Goal: Information Seeking & Learning: Find specific page/section

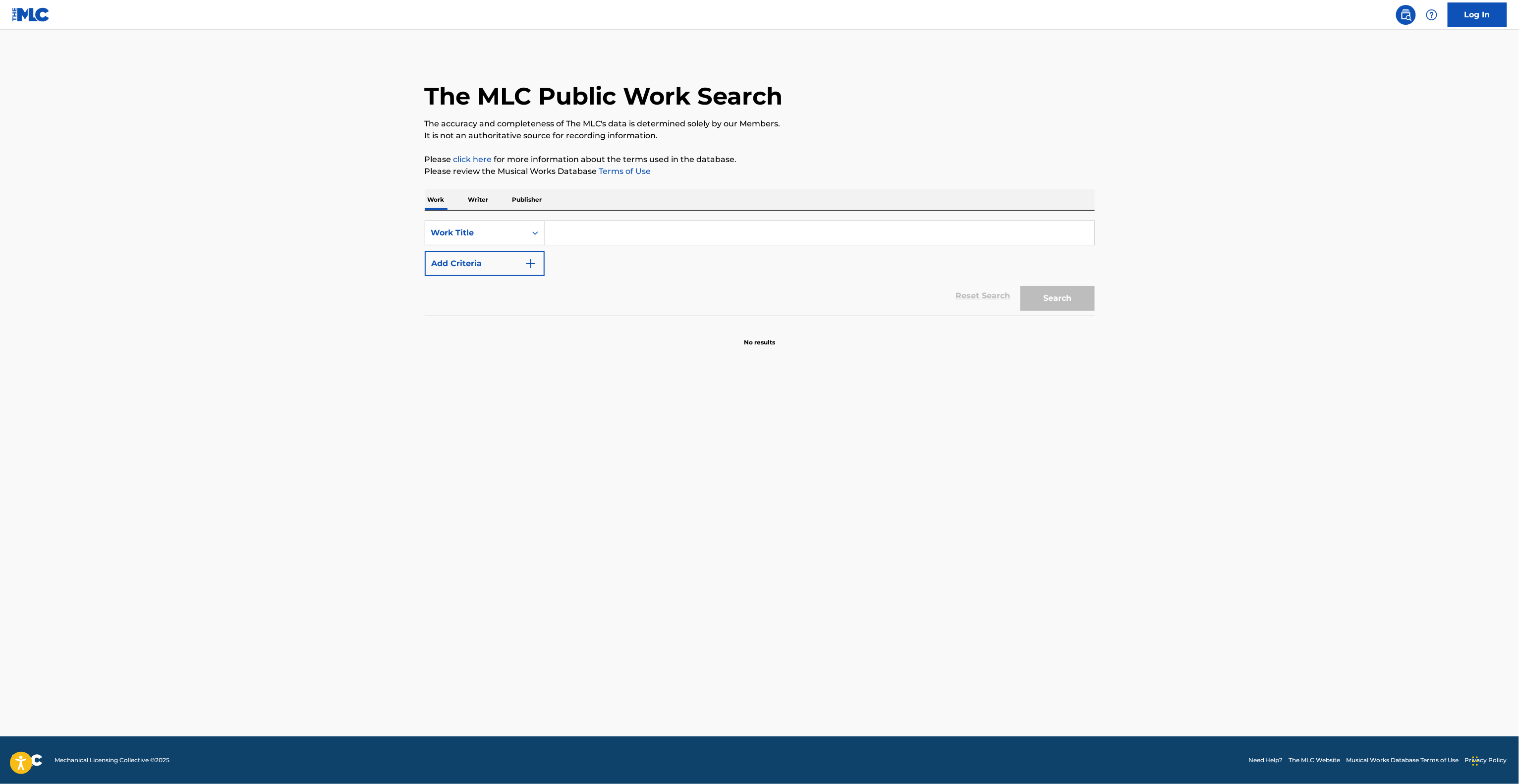
click at [907, 498] on main "The MLC Public Work Search The accuracy and completeness of The MLC's data is d…" at bounding box center [760, 383] width 1519 height 706
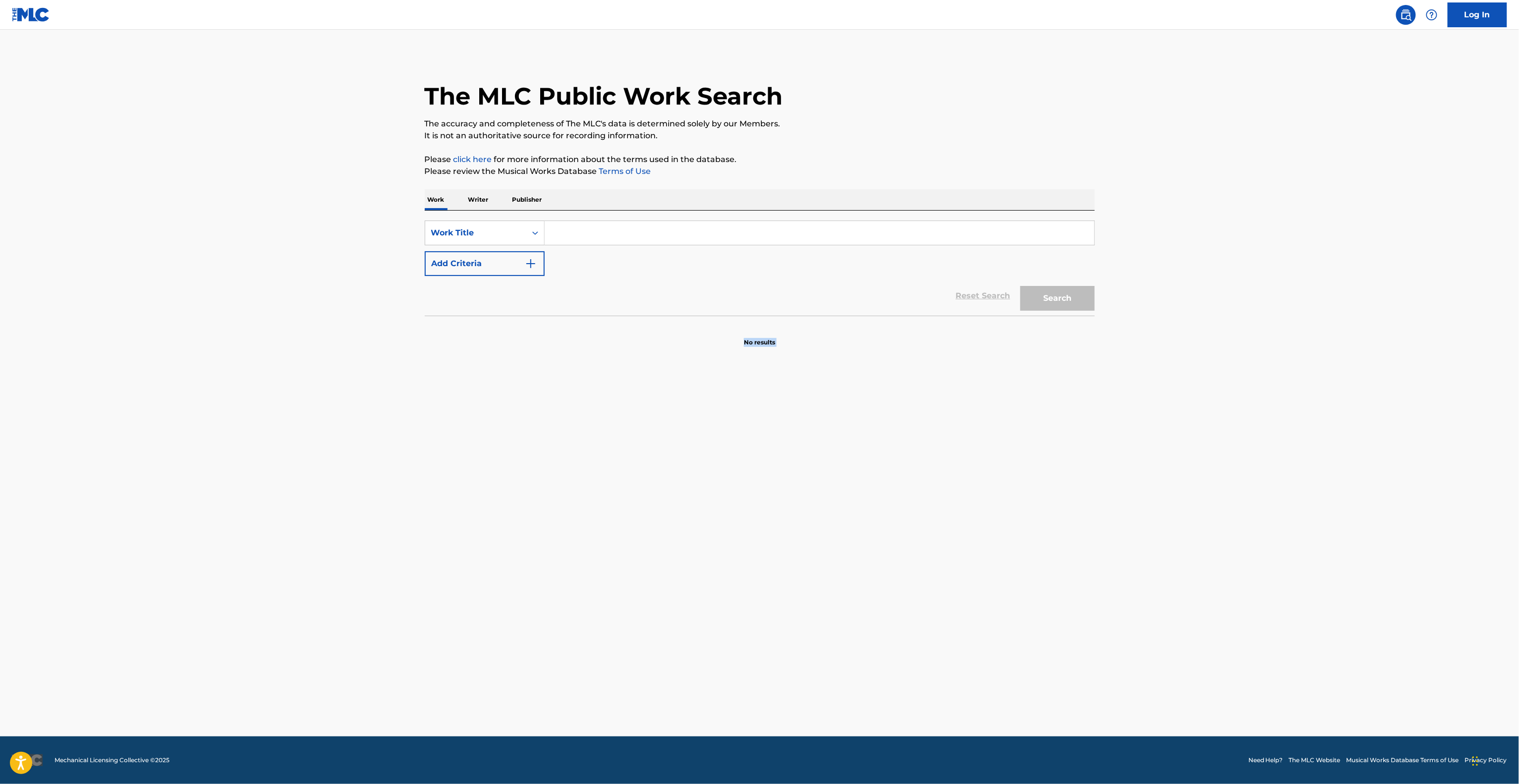
drag, startPoint x: 910, startPoint y: 492, endPoint x: 913, endPoint y: 488, distance: 5.0
click at [911, 492] on main "The MLC Public Work Search The accuracy and completeness of The MLC's data is d…" at bounding box center [760, 383] width 1519 height 706
click at [860, 467] on main "The MLC Public Work Search The accuracy and completeness of The MLC's data is d…" at bounding box center [760, 383] width 1519 height 706
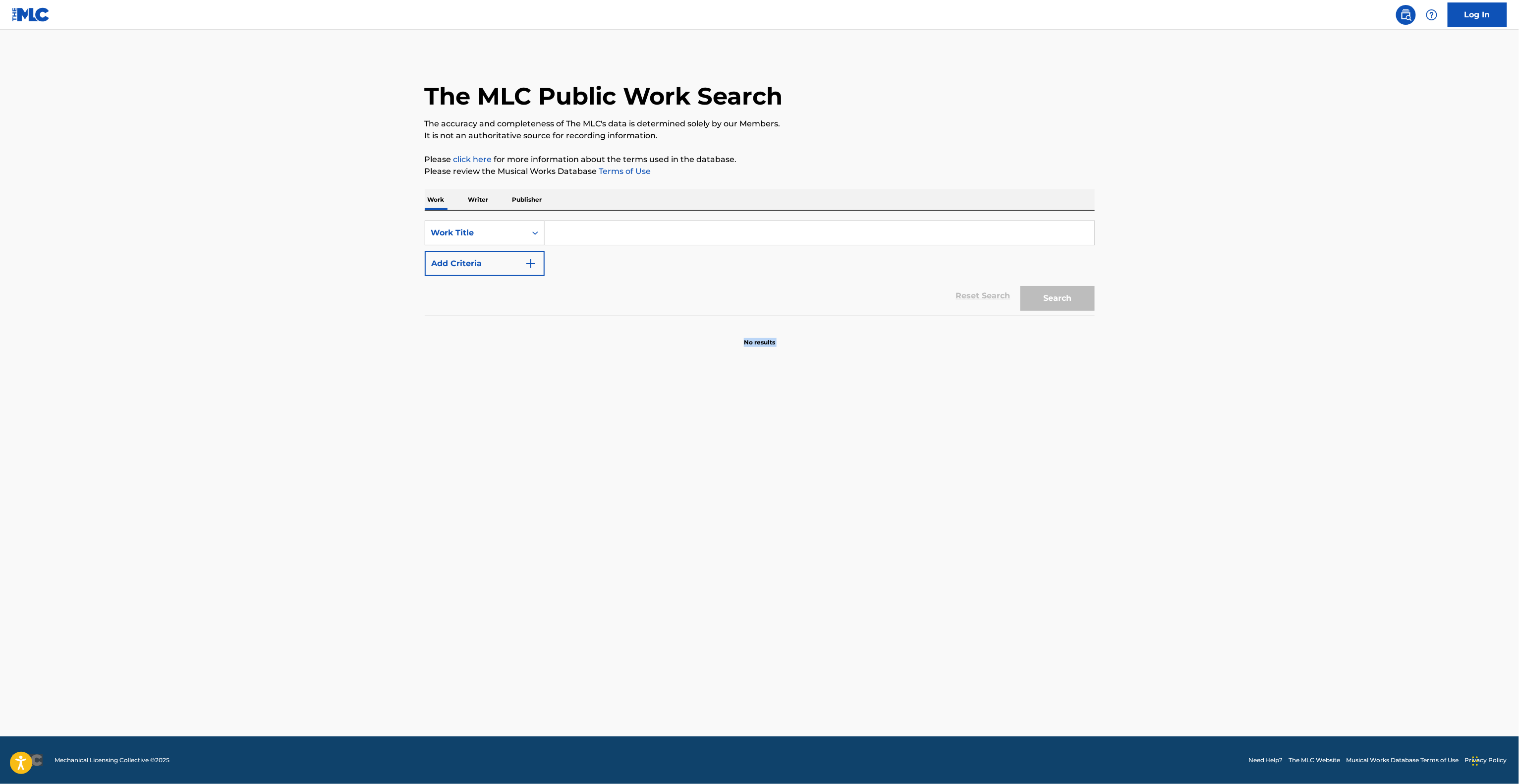
click at [860, 467] on main "The MLC Public Work Search The accuracy and completeness of The MLC's data is d…" at bounding box center [760, 383] width 1519 height 706
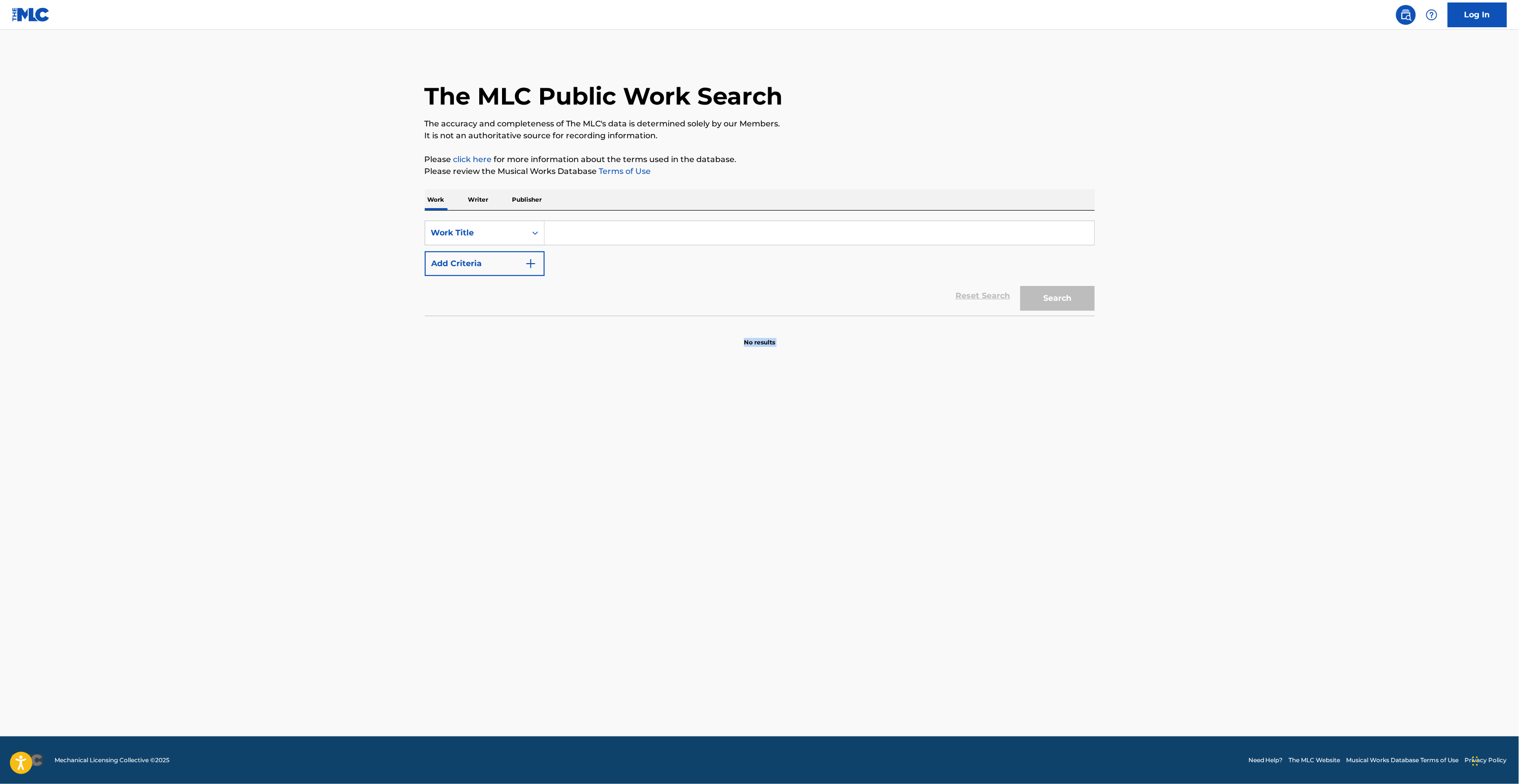
click at [860, 467] on main "The MLC Public Work Search The accuracy and completeness of The MLC's data is d…" at bounding box center [760, 383] width 1519 height 706
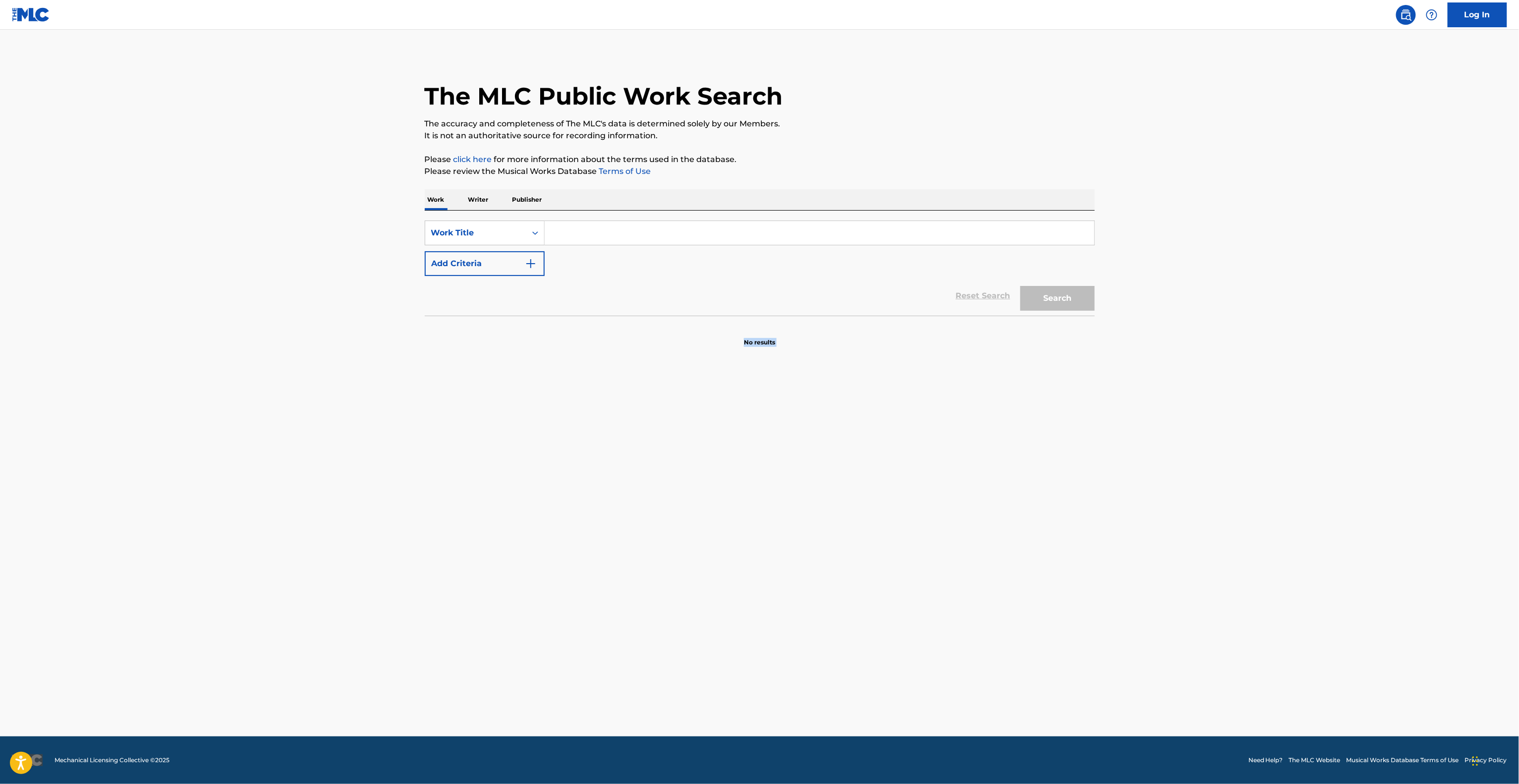
click at [860, 467] on main "The MLC Public Work Search The accuracy and completeness of The MLC's data is d…" at bounding box center [760, 383] width 1519 height 706
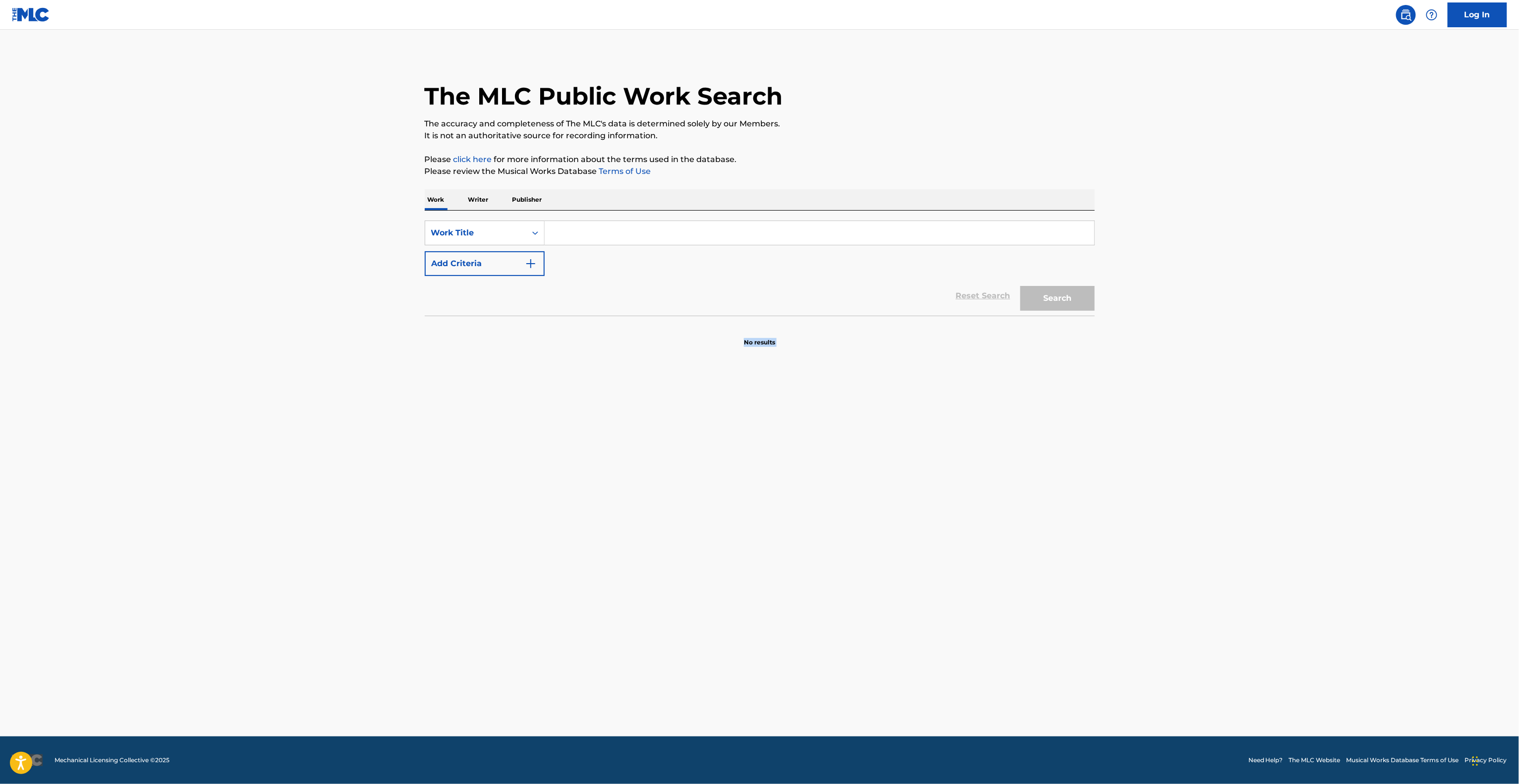
click at [860, 467] on main "The MLC Public Work Search The accuracy and completeness of The MLC's data is d…" at bounding box center [760, 383] width 1519 height 706
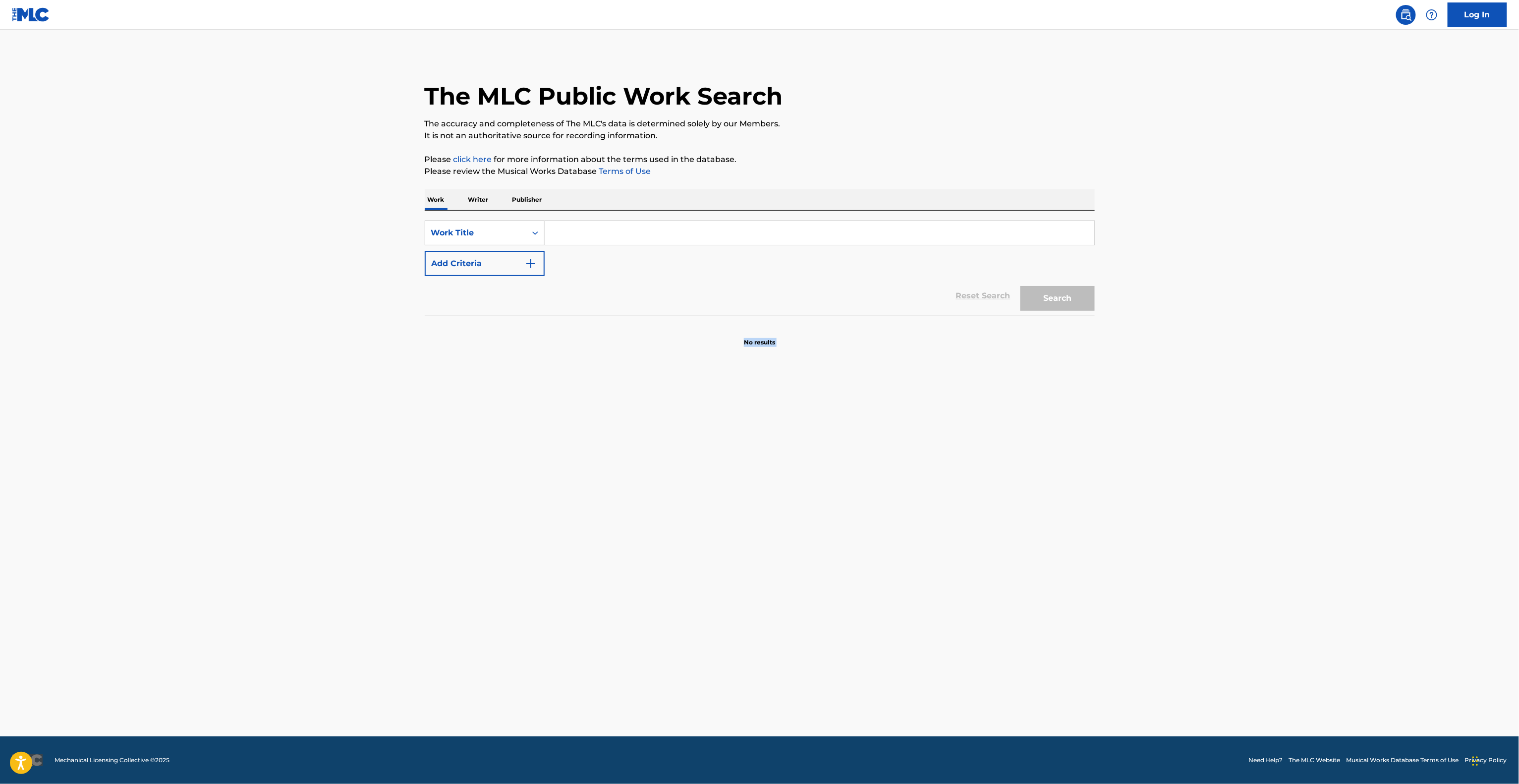
click at [860, 467] on main "The MLC Public Work Search The accuracy and completeness of The MLC's data is d…" at bounding box center [760, 383] width 1519 height 706
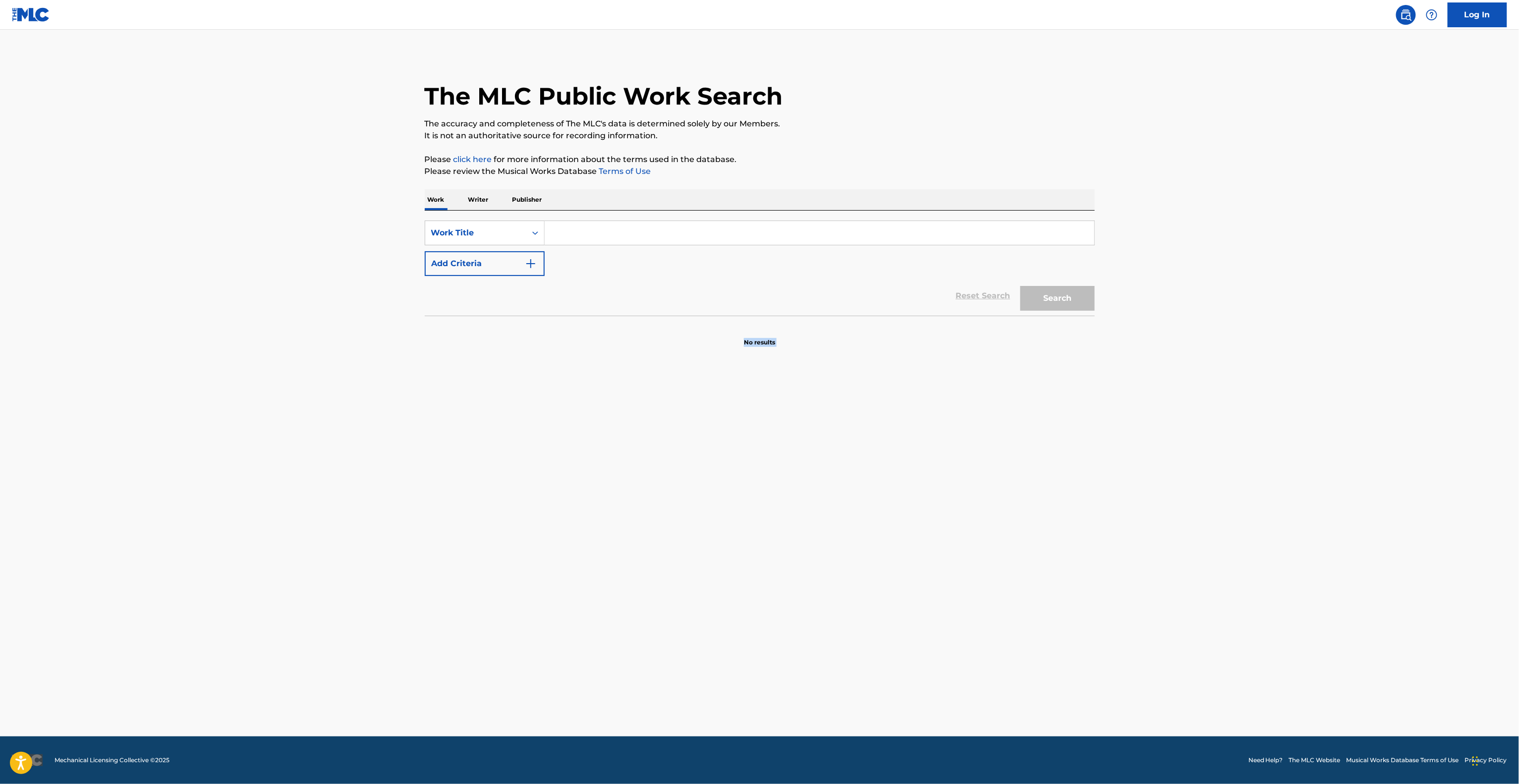
click at [860, 467] on main "The MLC Public Work Search The accuracy and completeness of The MLC's data is d…" at bounding box center [760, 383] width 1519 height 706
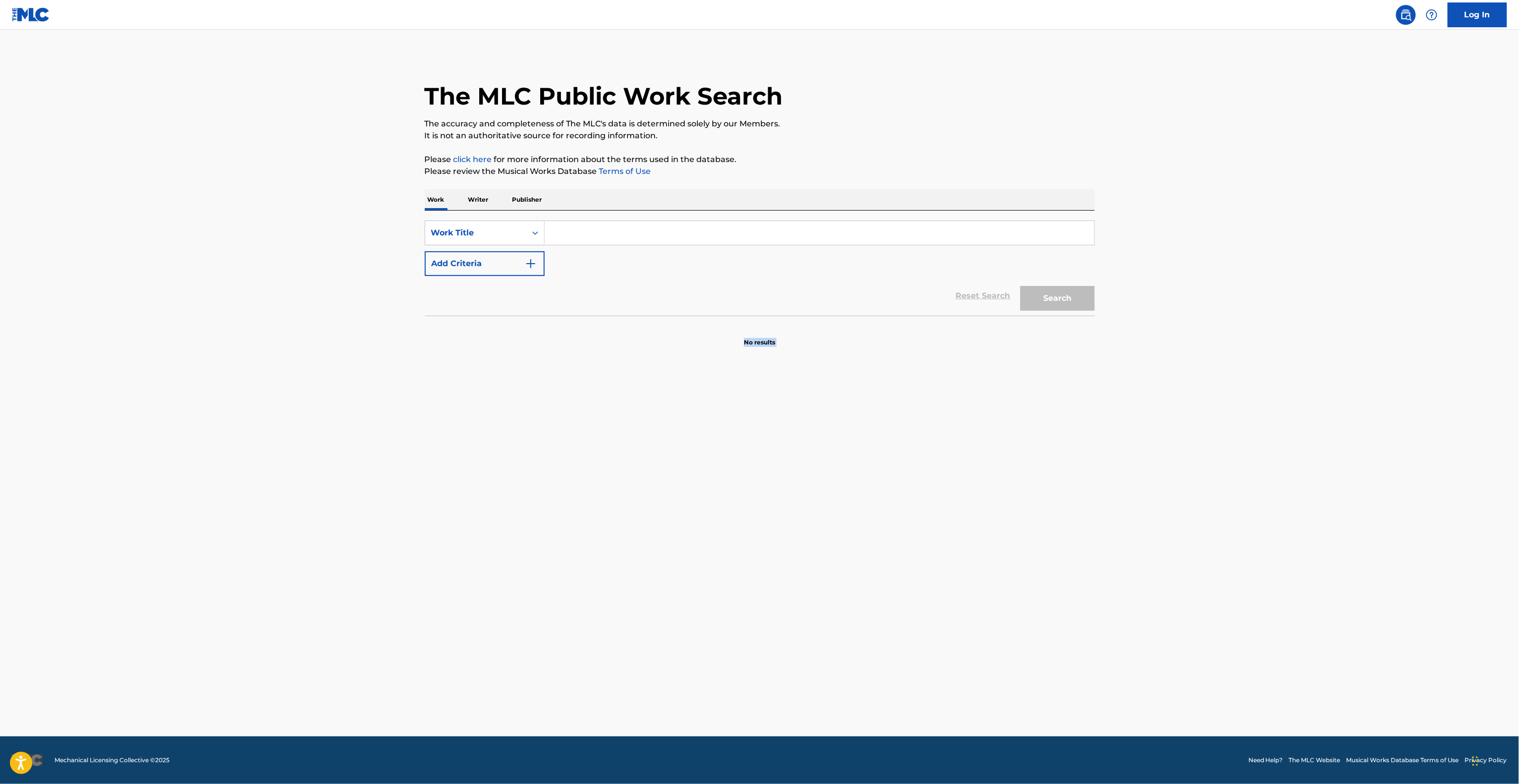
click at [860, 467] on main "The MLC Public Work Search The accuracy and completeness of The MLC's data is d…" at bounding box center [760, 383] width 1519 height 706
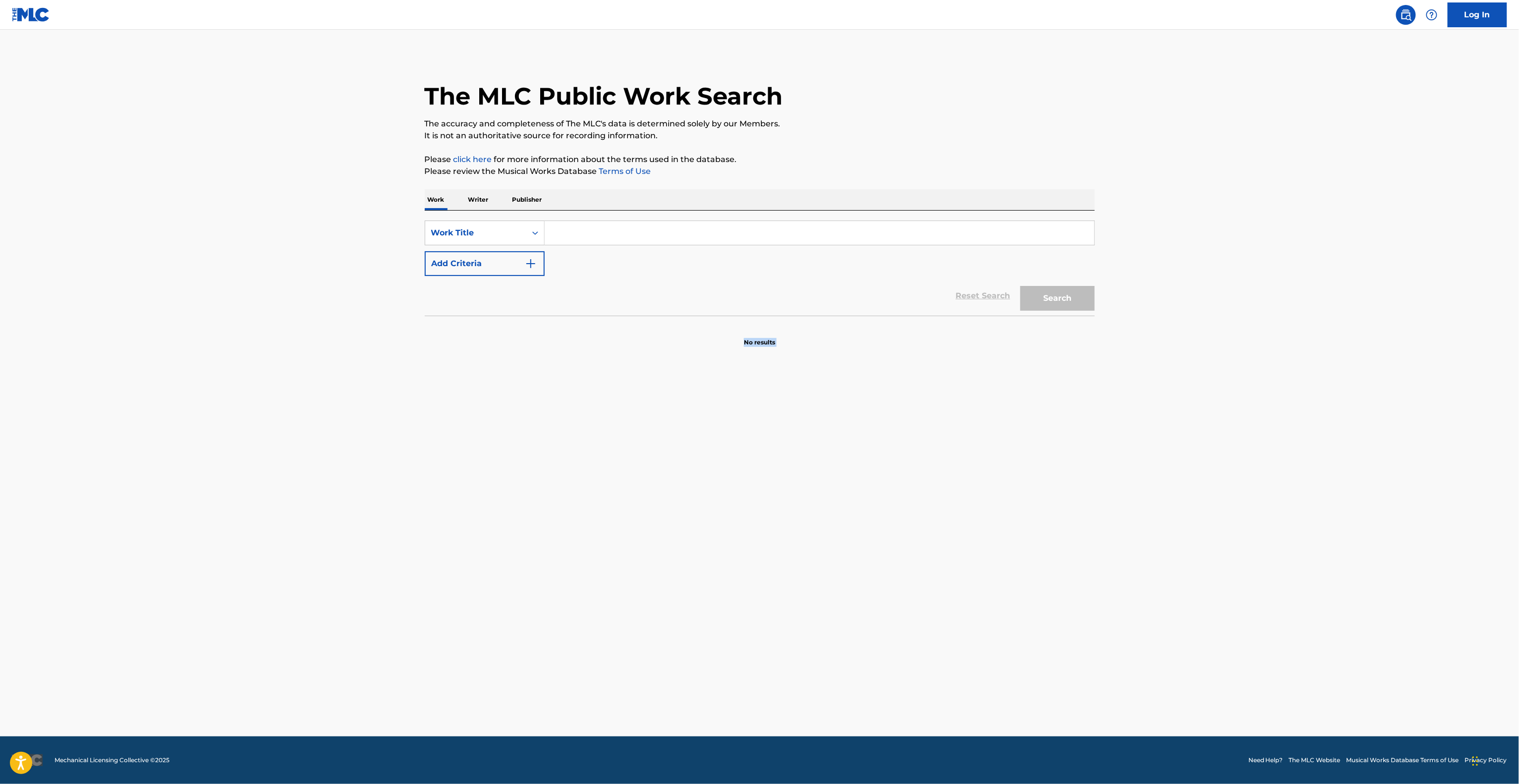
click at [860, 467] on main "The MLC Public Work Search The accuracy and completeness of The MLC's data is d…" at bounding box center [760, 383] width 1519 height 706
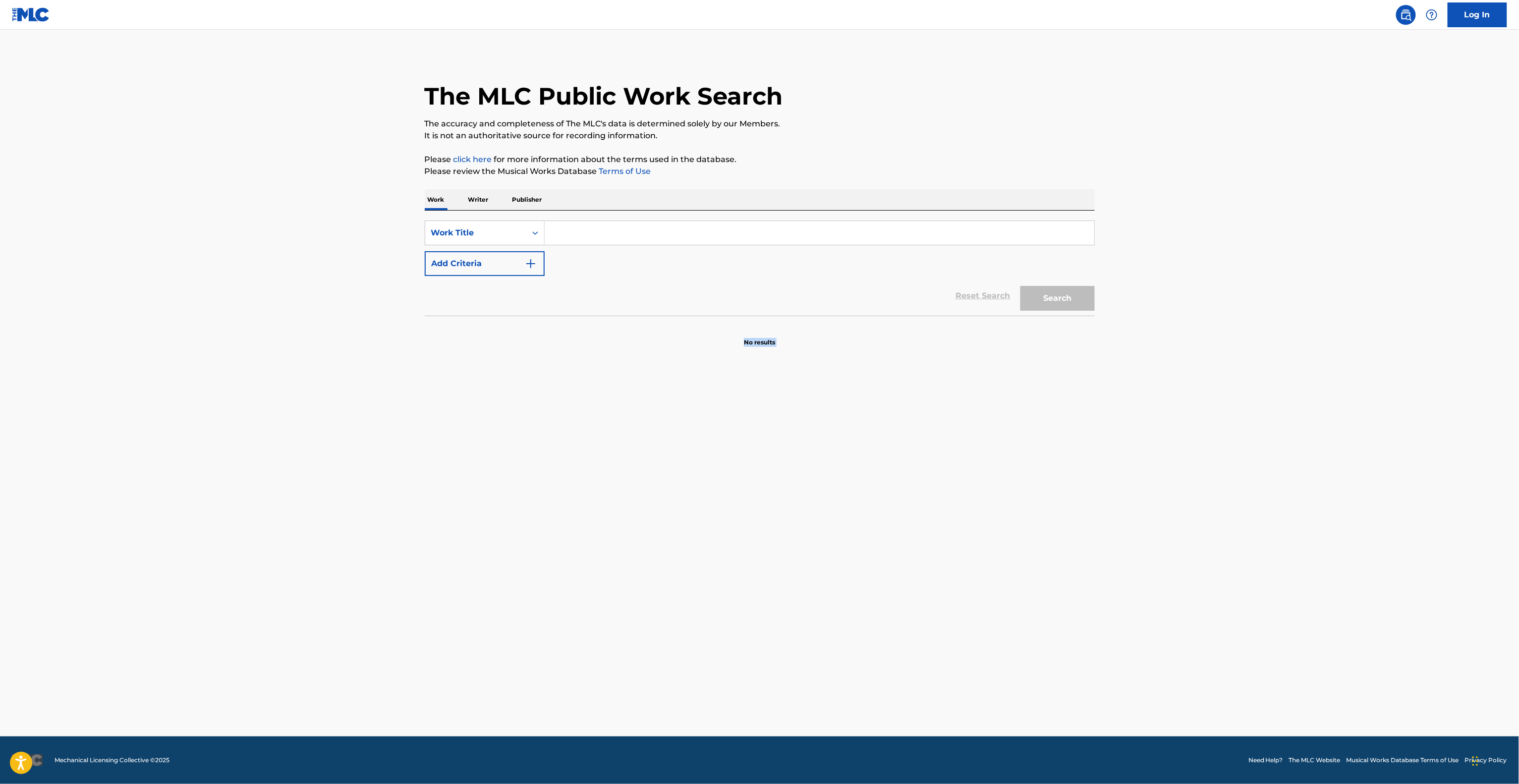
click at [860, 467] on main "The MLC Public Work Search The accuracy and completeness of The MLC's data is d…" at bounding box center [760, 383] width 1519 height 706
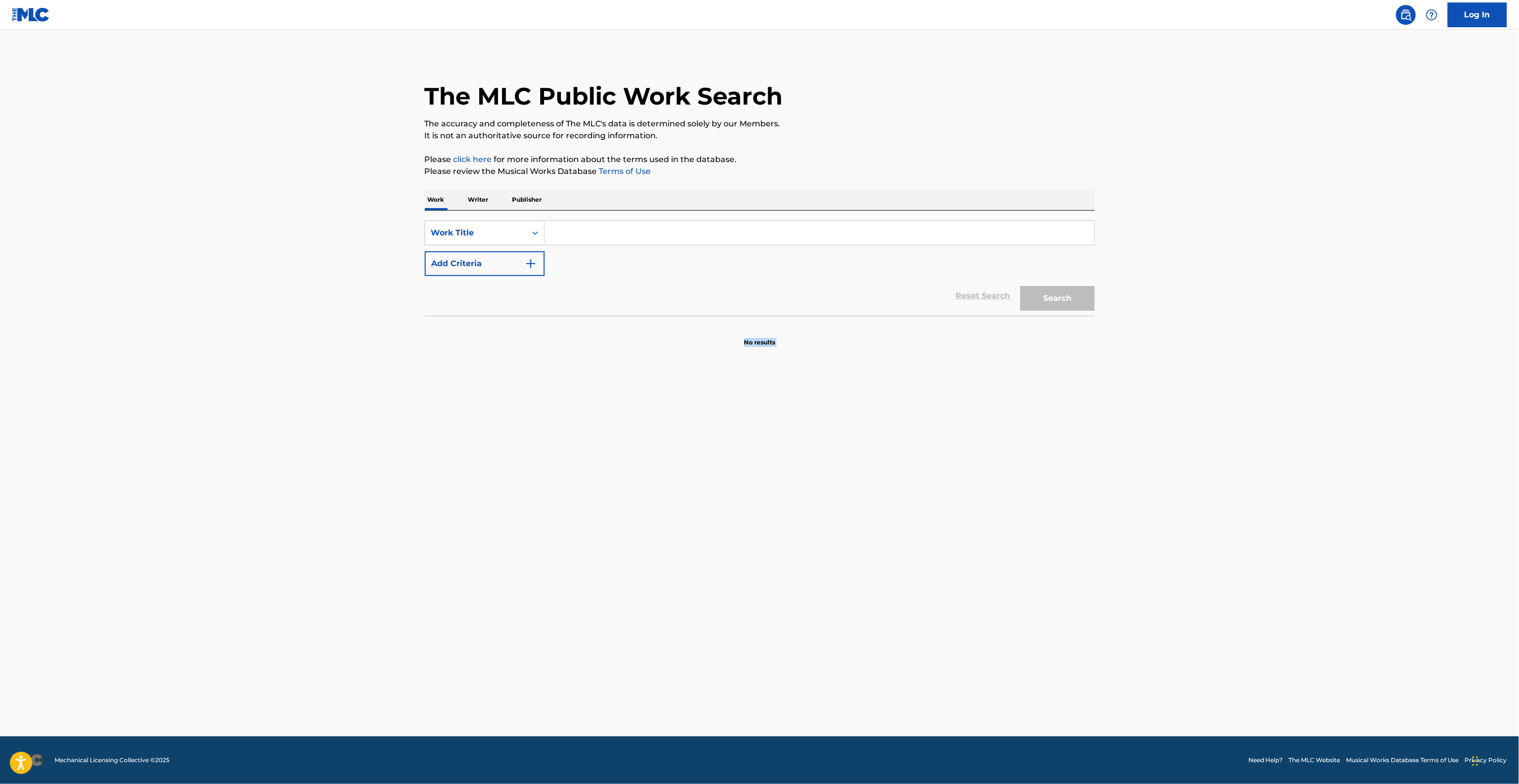
click at [860, 467] on main "The MLC Public Work Search The accuracy and completeness of The MLC's data is d…" at bounding box center [760, 383] width 1519 height 706
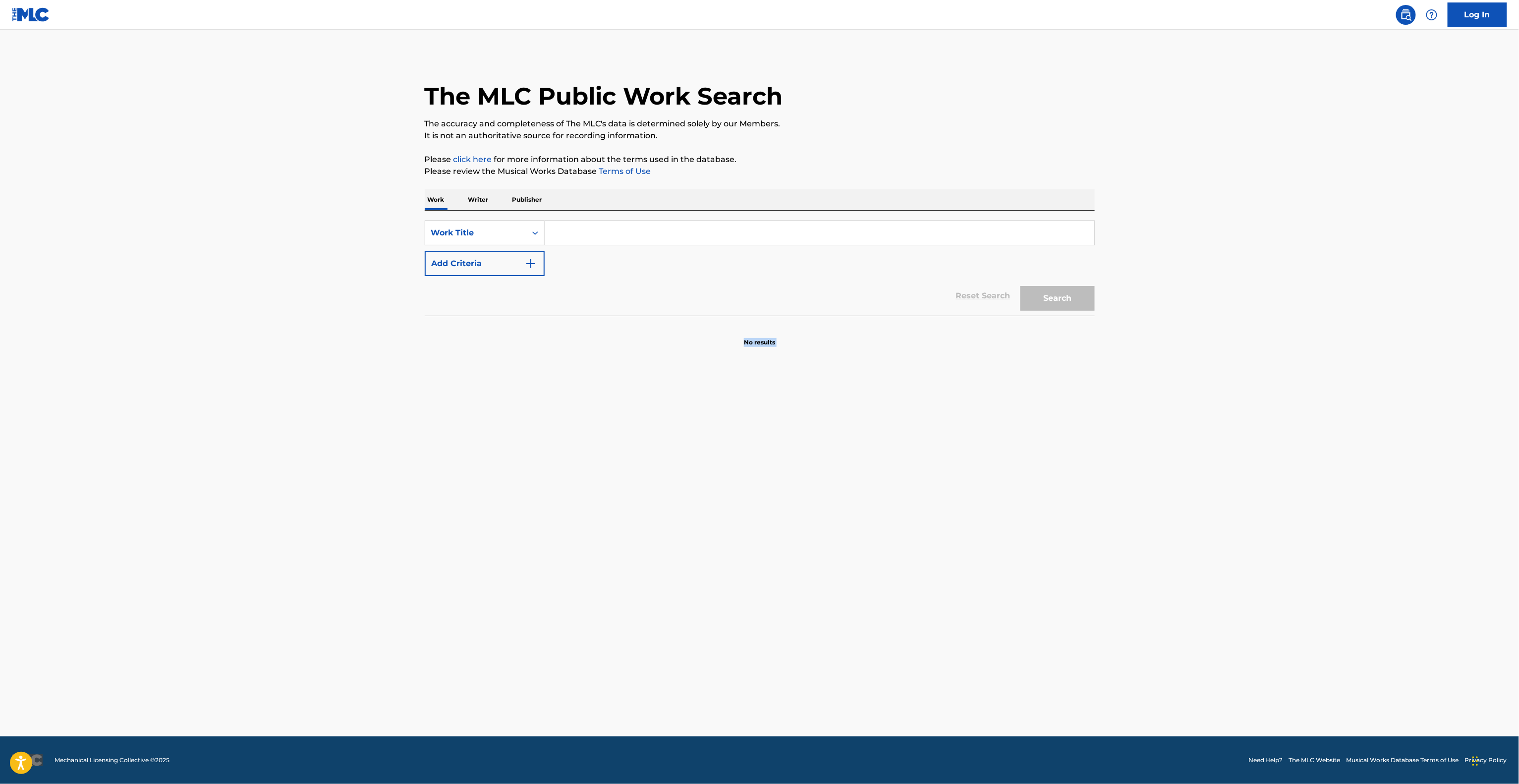
click at [860, 467] on main "The MLC Public Work Search The accuracy and completeness of The MLC's data is d…" at bounding box center [760, 383] width 1519 height 706
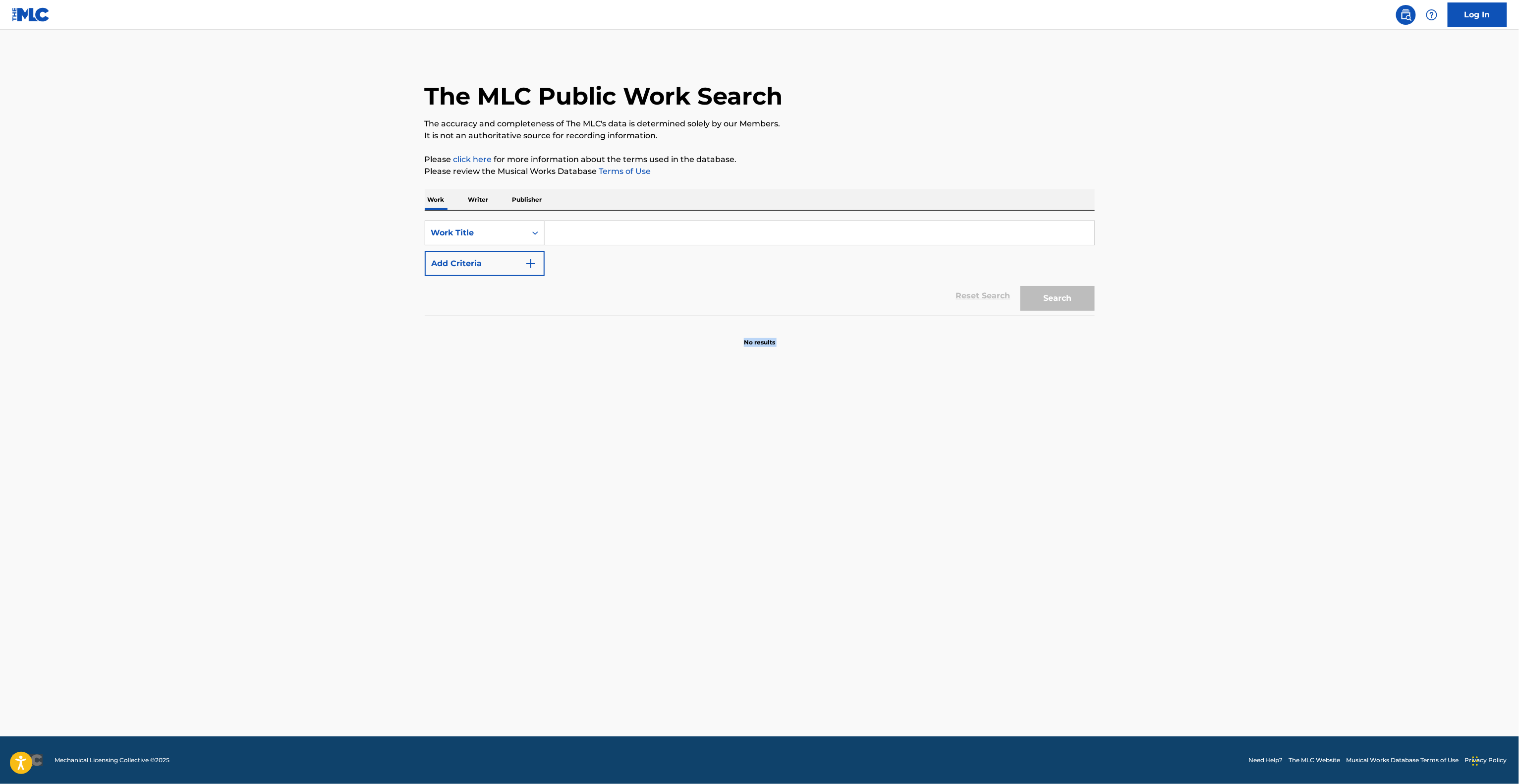
click at [860, 467] on main "The MLC Public Work Search The accuracy and completeness of The MLC's data is d…" at bounding box center [760, 383] width 1519 height 706
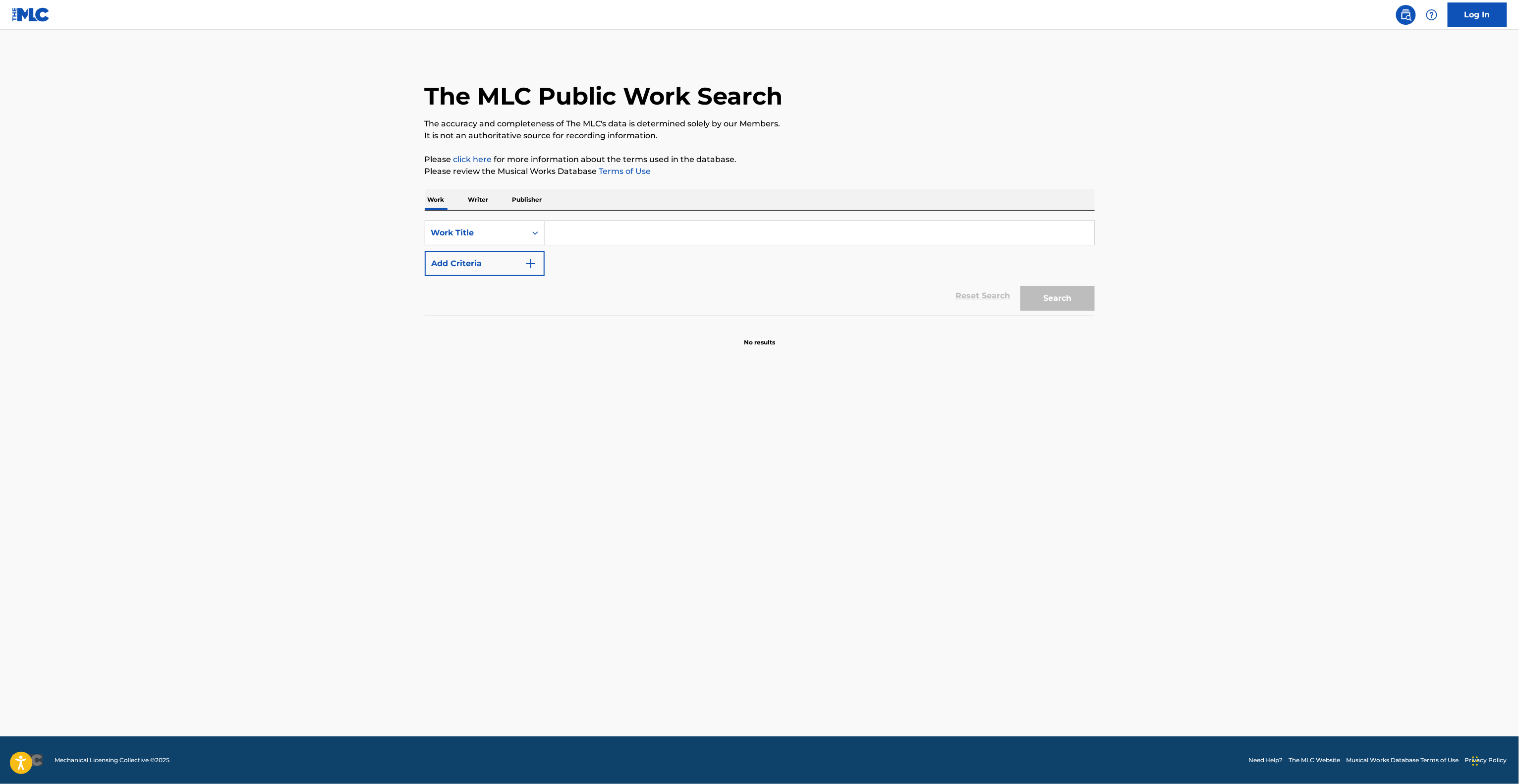
click at [860, 467] on main "The MLC Public Work Search The accuracy and completeness of The MLC's data is d…" at bounding box center [760, 383] width 1519 height 706
click at [859, 467] on main "The MLC Public Work Search The accuracy and completeness of The MLC's data is d…" at bounding box center [760, 383] width 1519 height 706
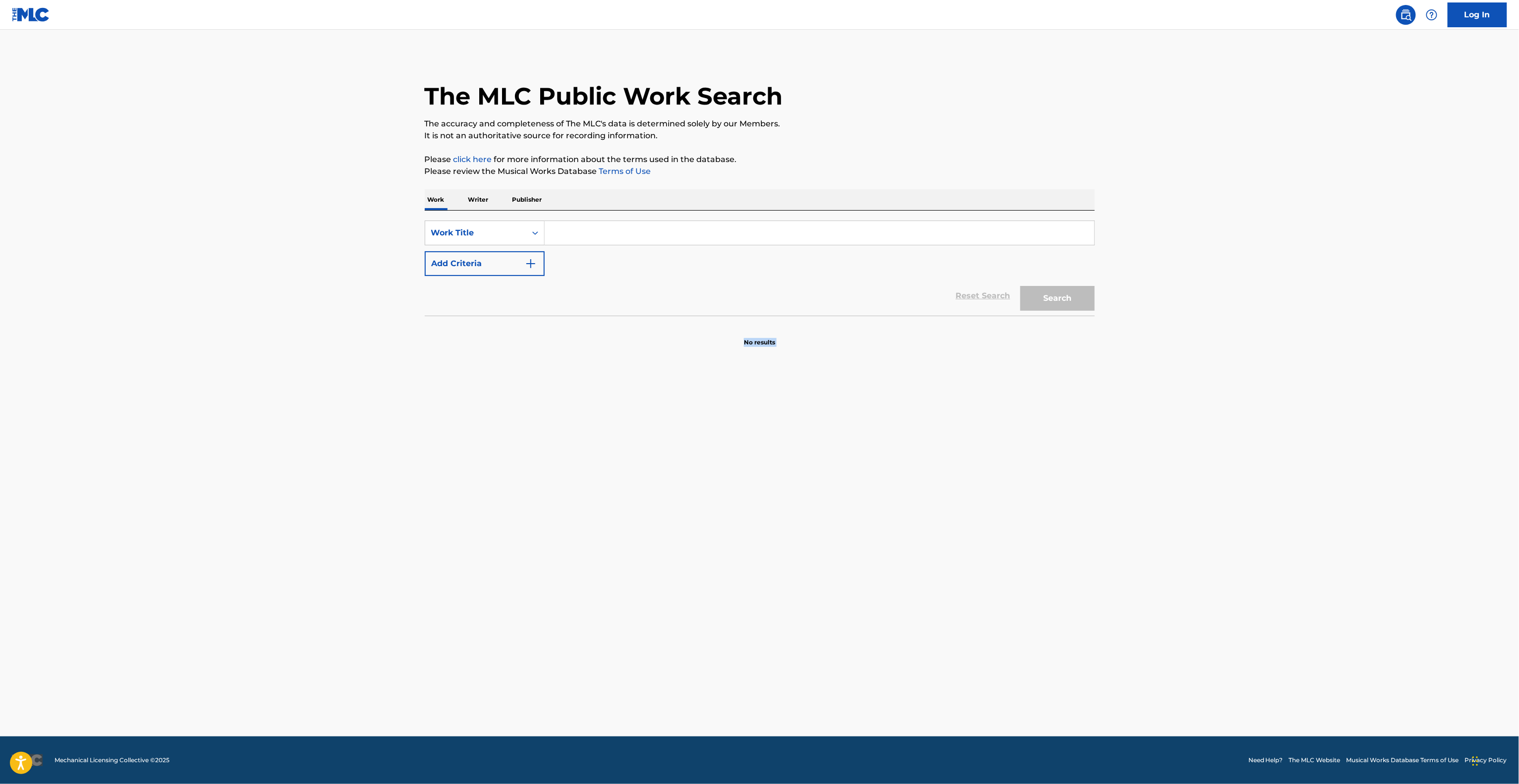
click at [859, 467] on main "The MLC Public Work Search The accuracy and completeness of The MLC's data is d…" at bounding box center [760, 383] width 1519 height 706
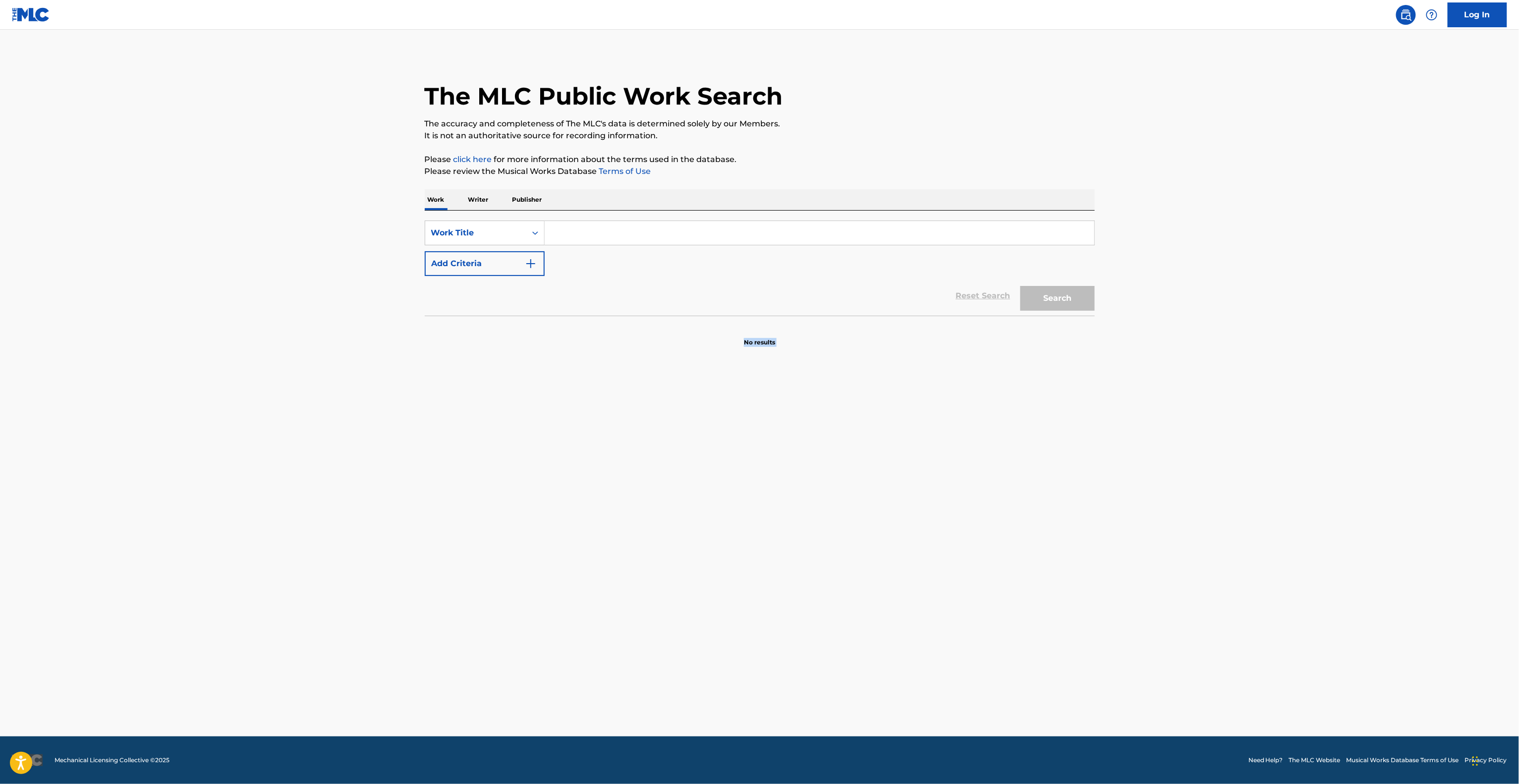
click at [859, 467] on main "The MLC Public Work Search The accuracy and completeness of The MLC's data is d…" at bounding box center [760, 383] width 1519 height 706
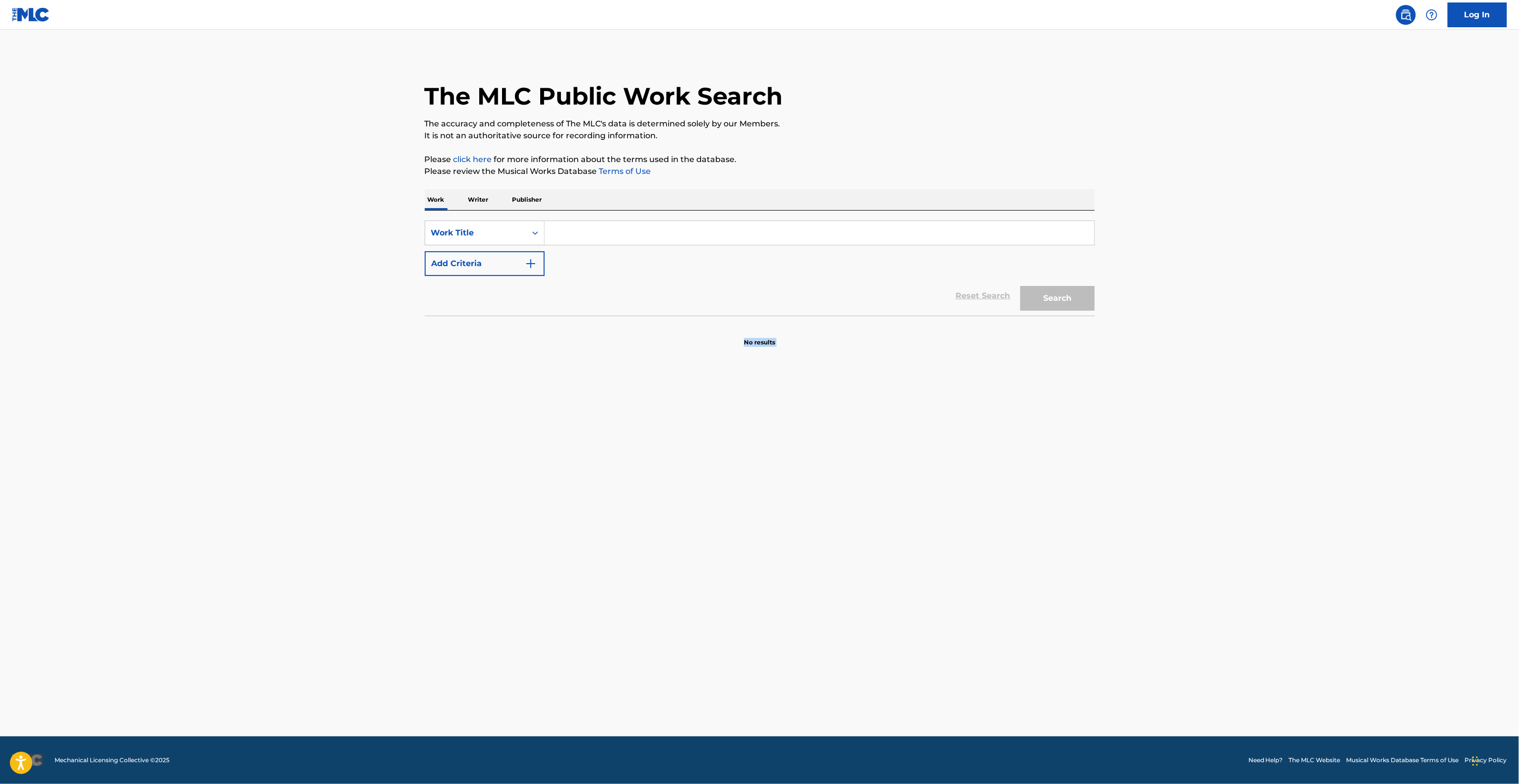
click at [859, 467] on main "The MLC Public Work Search The accuracy and completeness of The MLC's data is d…" at bounding box center [760, 383] width 1519 height 706
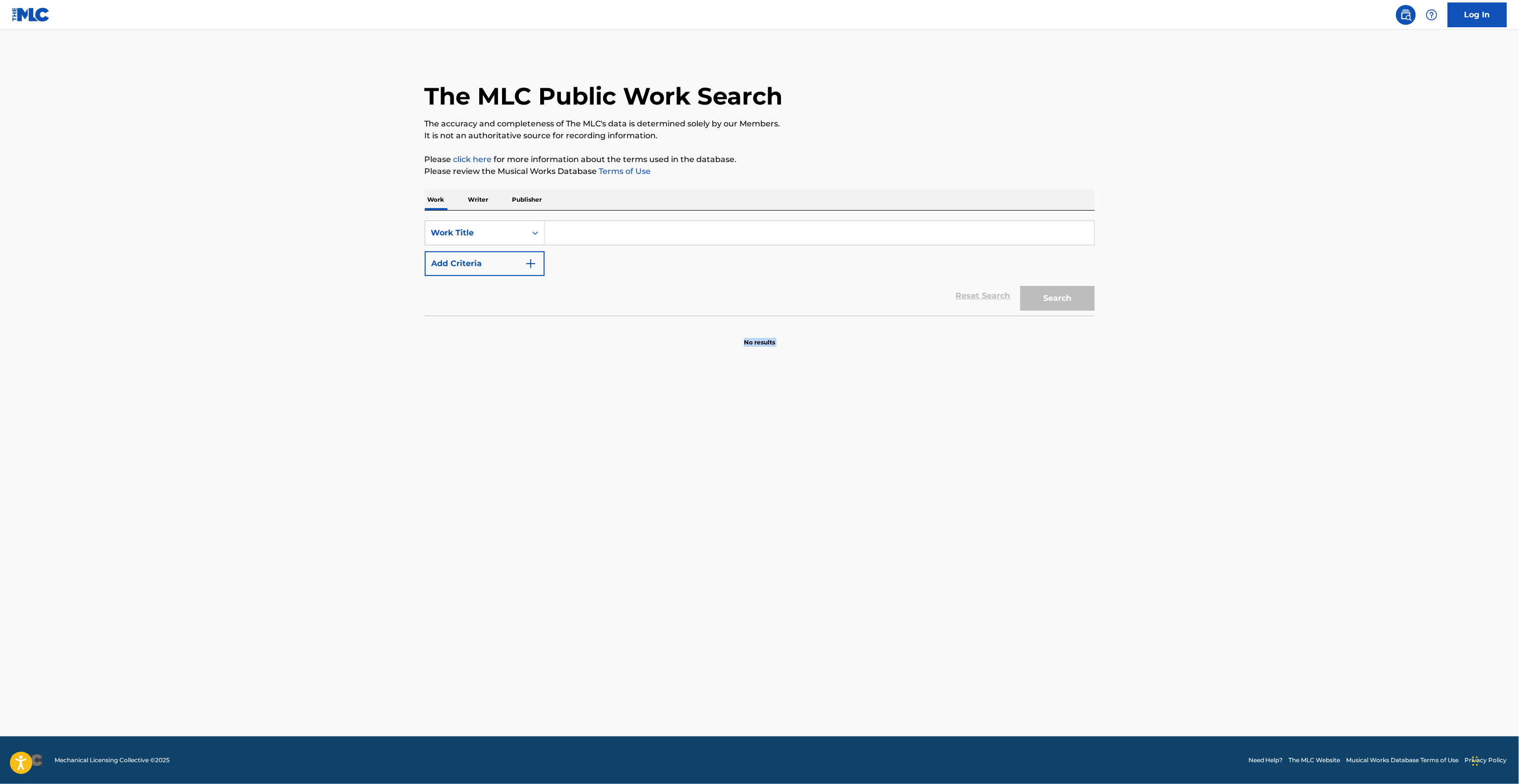
click at [859, 467] on main "The MLC Public Work Search The accuracy and completeness of The MLC's data is d…" at bounding box center [760, 383] width 1519 height 706
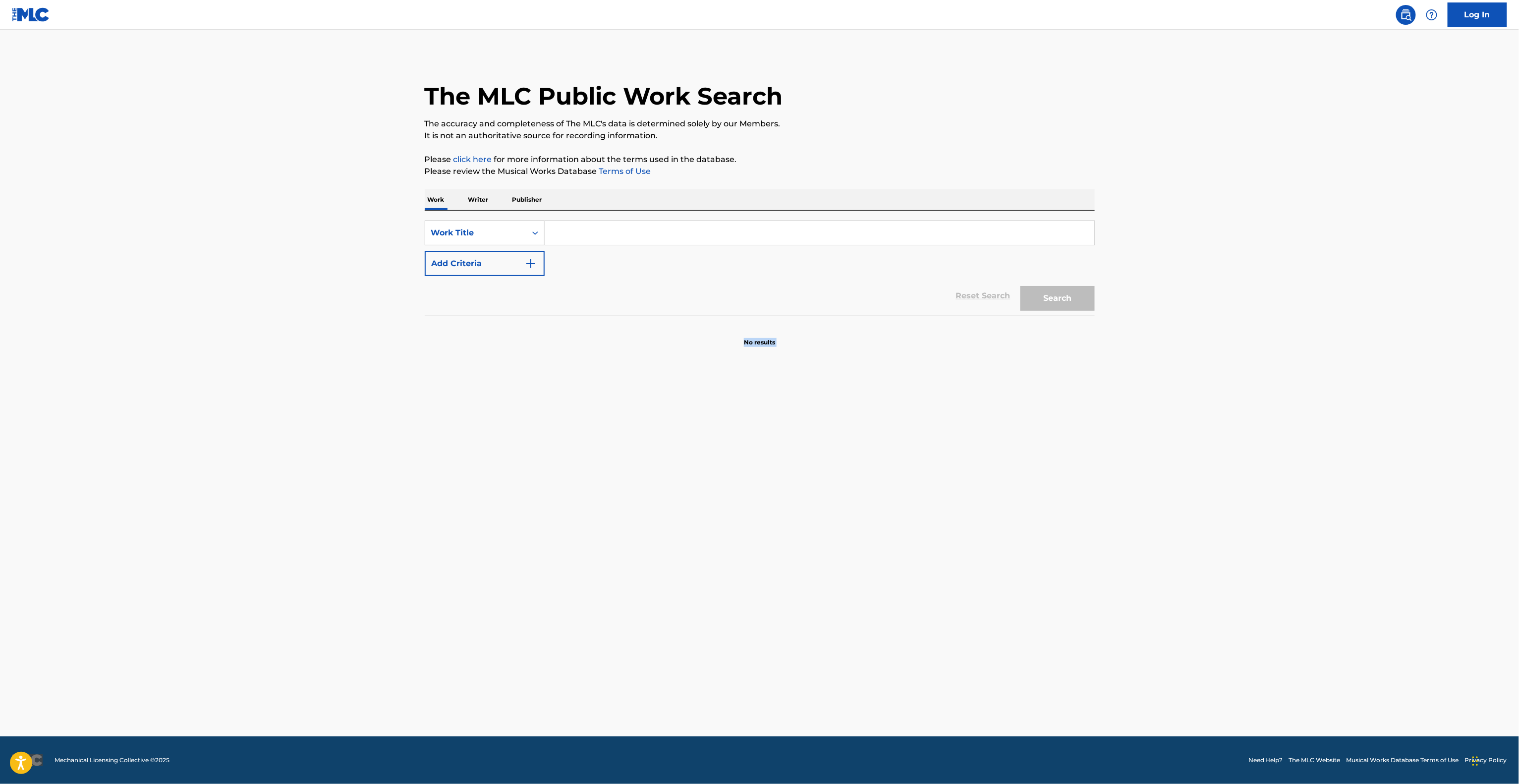
click at [859, 467] on main "The MLC Public Work Search The accuracy and completeness of The MLC's data is d…" at bounding box center [760, 383] width 1519 height 706
click at [960, 539] on main "The MLC Public Work Search The accuracy and completeness of The MLC's data is d…" at bounding box center [760, 383] width 1519 height 706
click at [962, 539] on main "The MLC Public Work Search The accuracy and completeness of The MLC's data is d…" at bounding box center [760, 383] width 1519 height 706
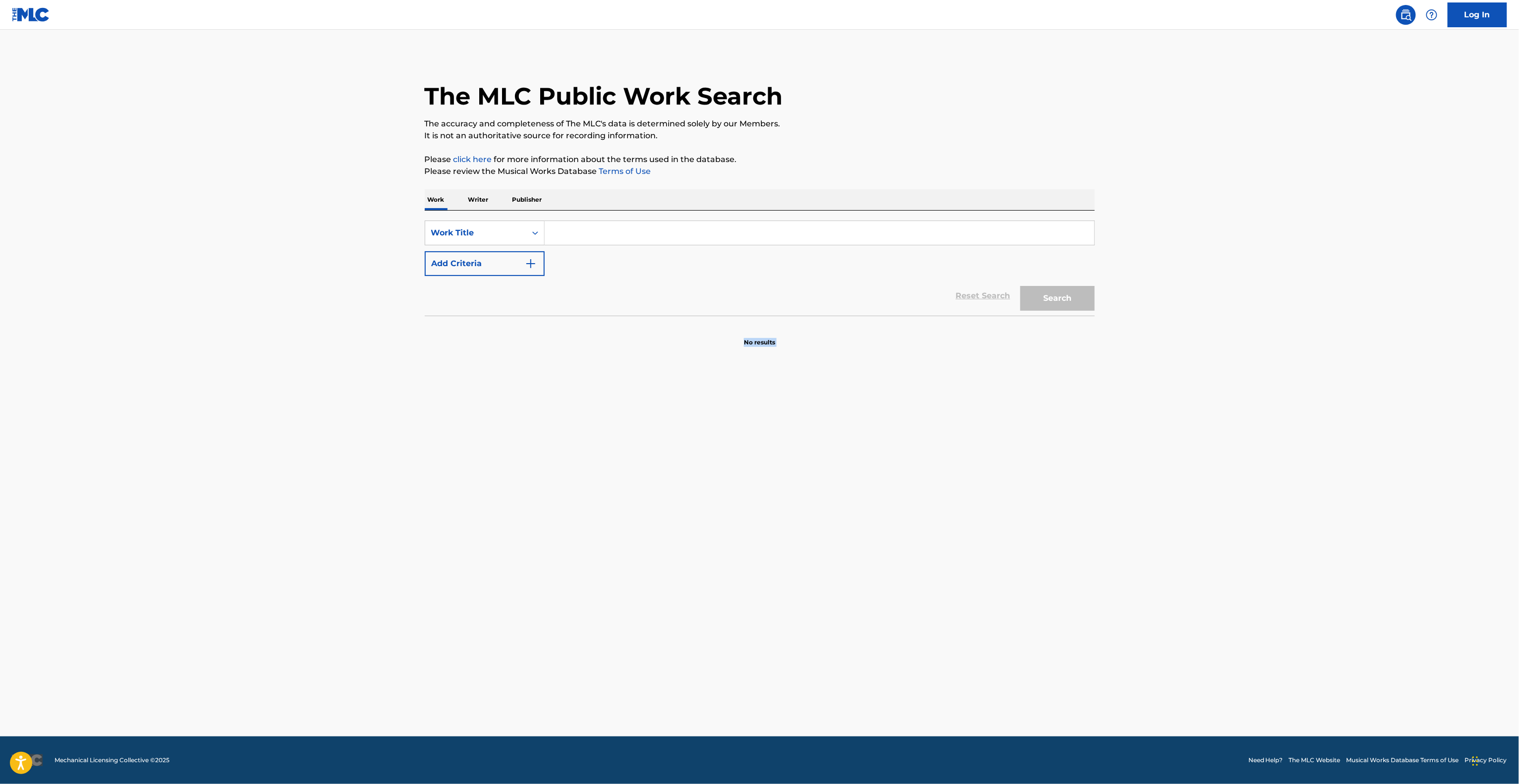
click at [962, 539] on main "The MLC Public Work Search The accuracy and completeness of The MLC's data is d…" at bounding box center [760, 383] width 1519 height 706
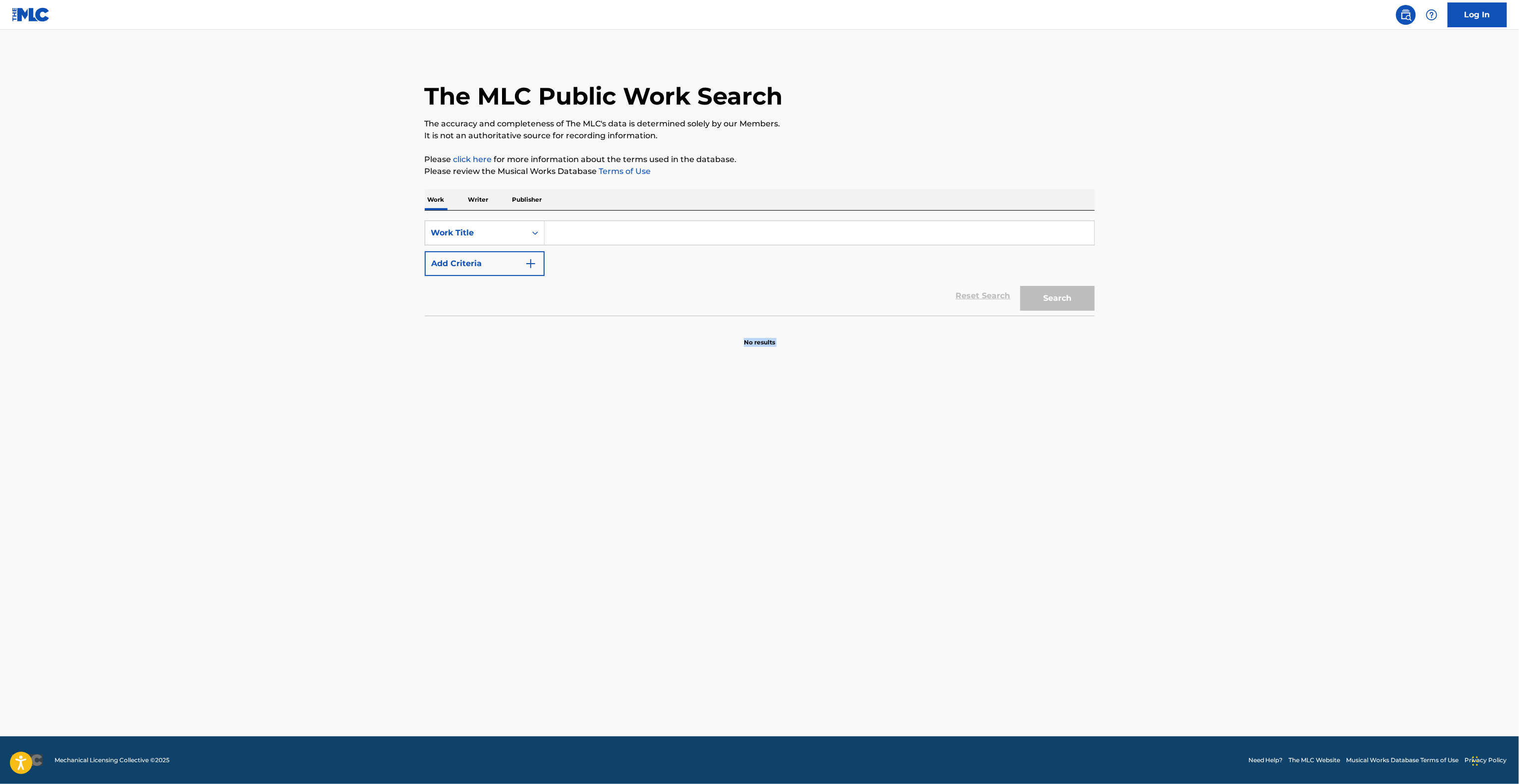
click at [962, 539] on main "The MLC Public Work Search The accuracy and completeness of The MLC's data is d…" at bounding box center [760, 383] width 1519 height 706
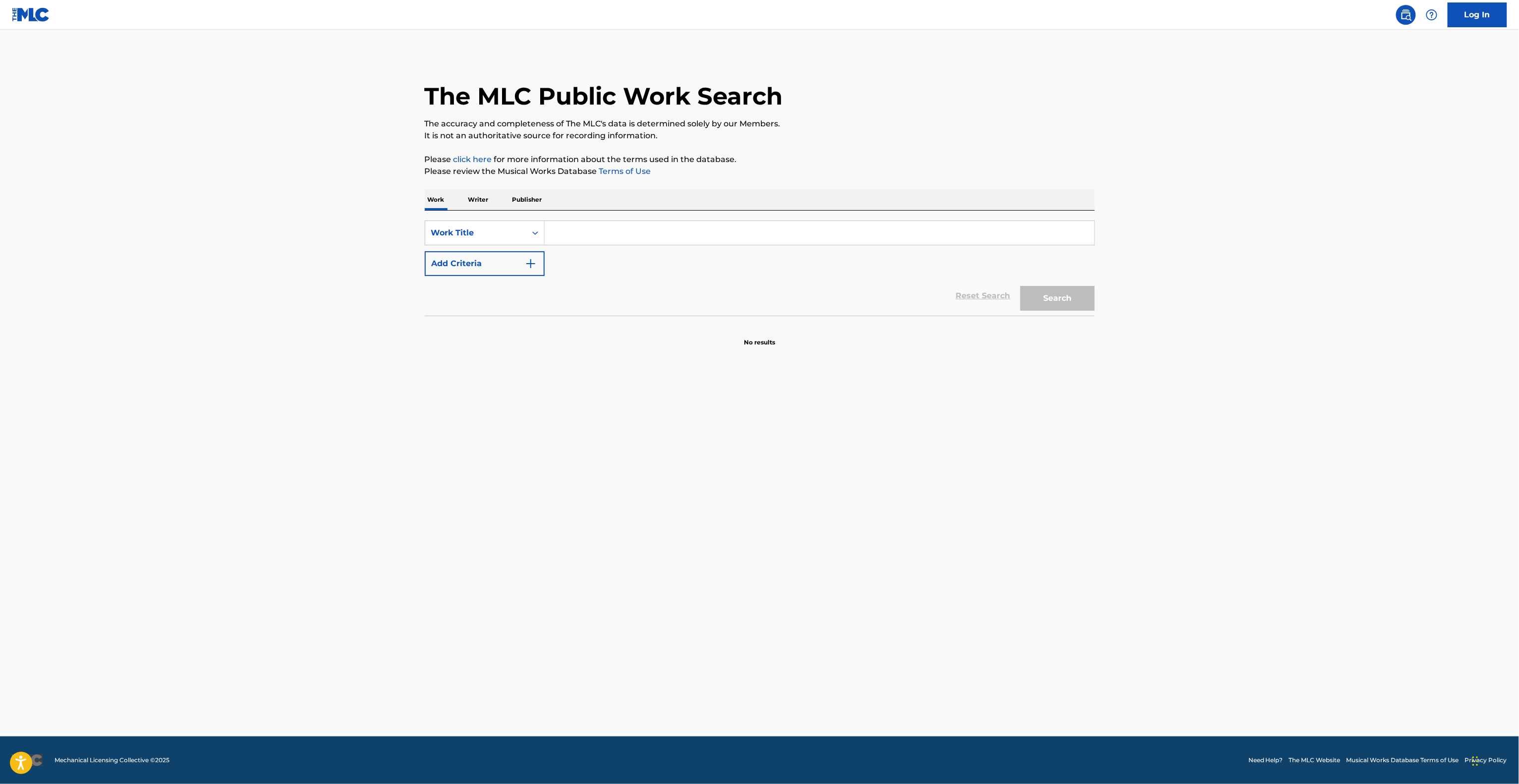
click at [962, 539] on main "The MLC Public Work Search The accuracy and completeness of The MLC's data is d…" at bounding box center [760, 383] width 1519 height 706
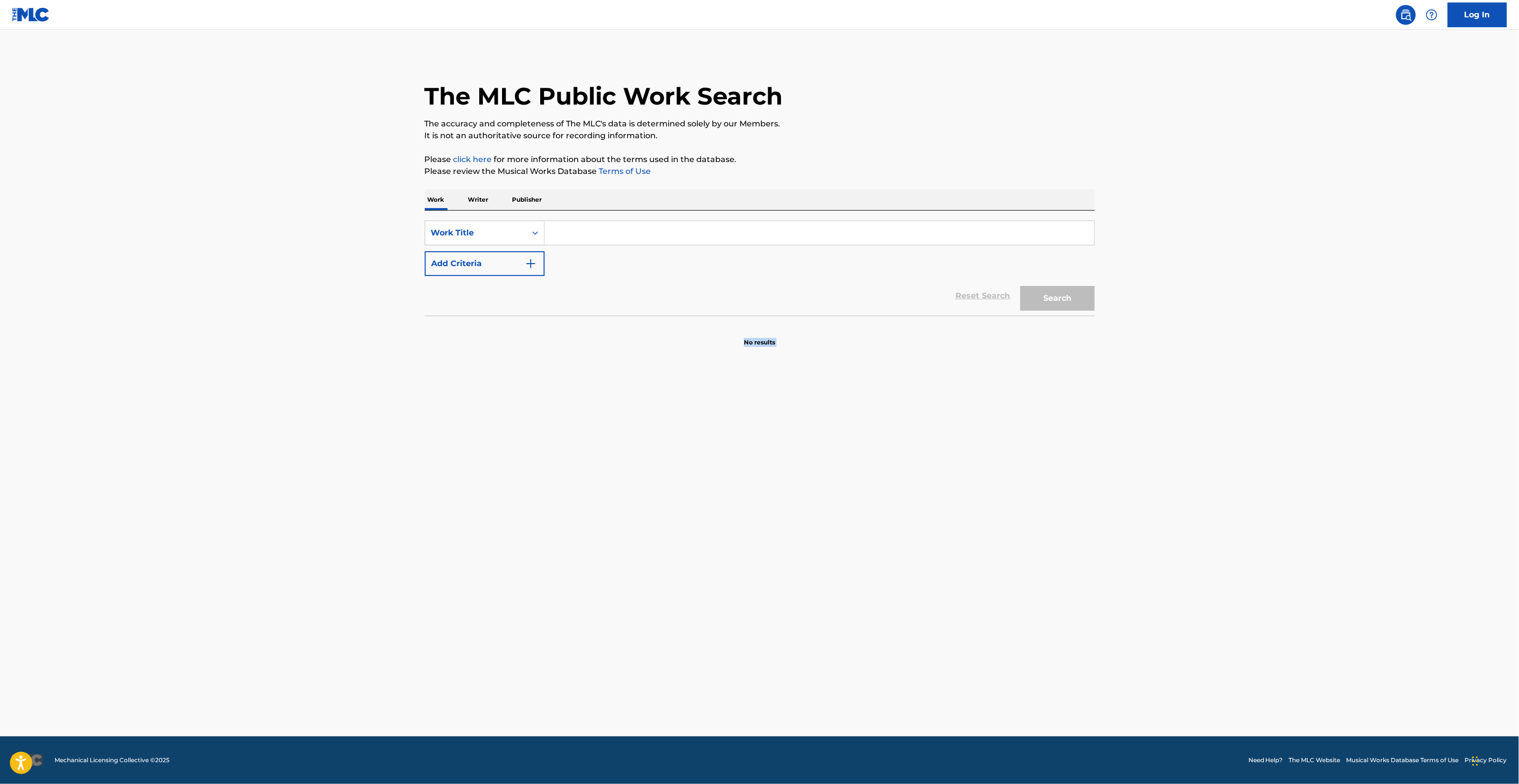
click at [962, 539] on main "The MLC Public Work Search The accuracy and completeness of The MLC's data is d…" at bounding box center [760, 383] width 1519 height 706
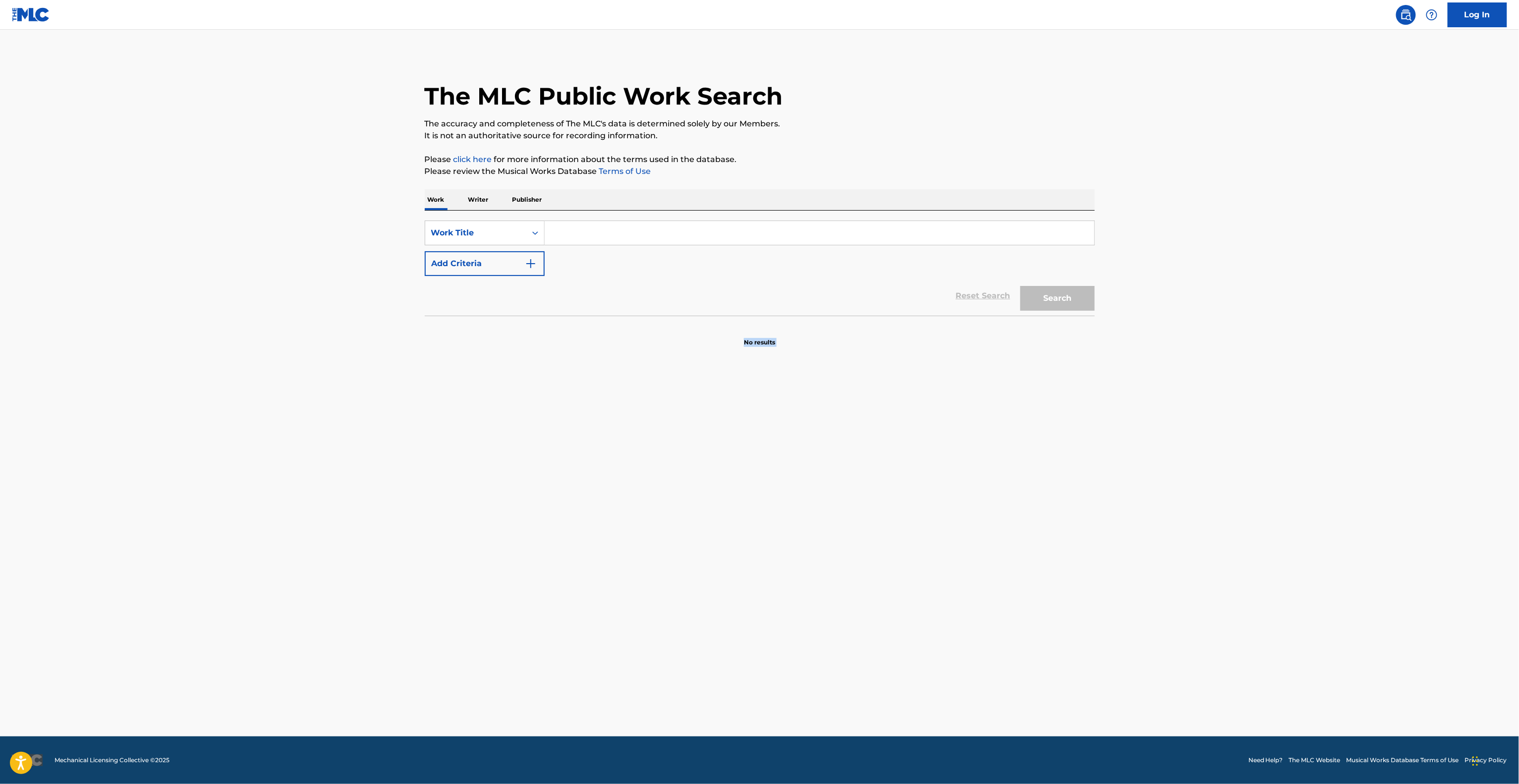
click at [962, 539] on main "The MLC Public Work Search The accuracy and completeness of The MLC's data is d…" at bounding box center [760, 383] width 1519 height 706
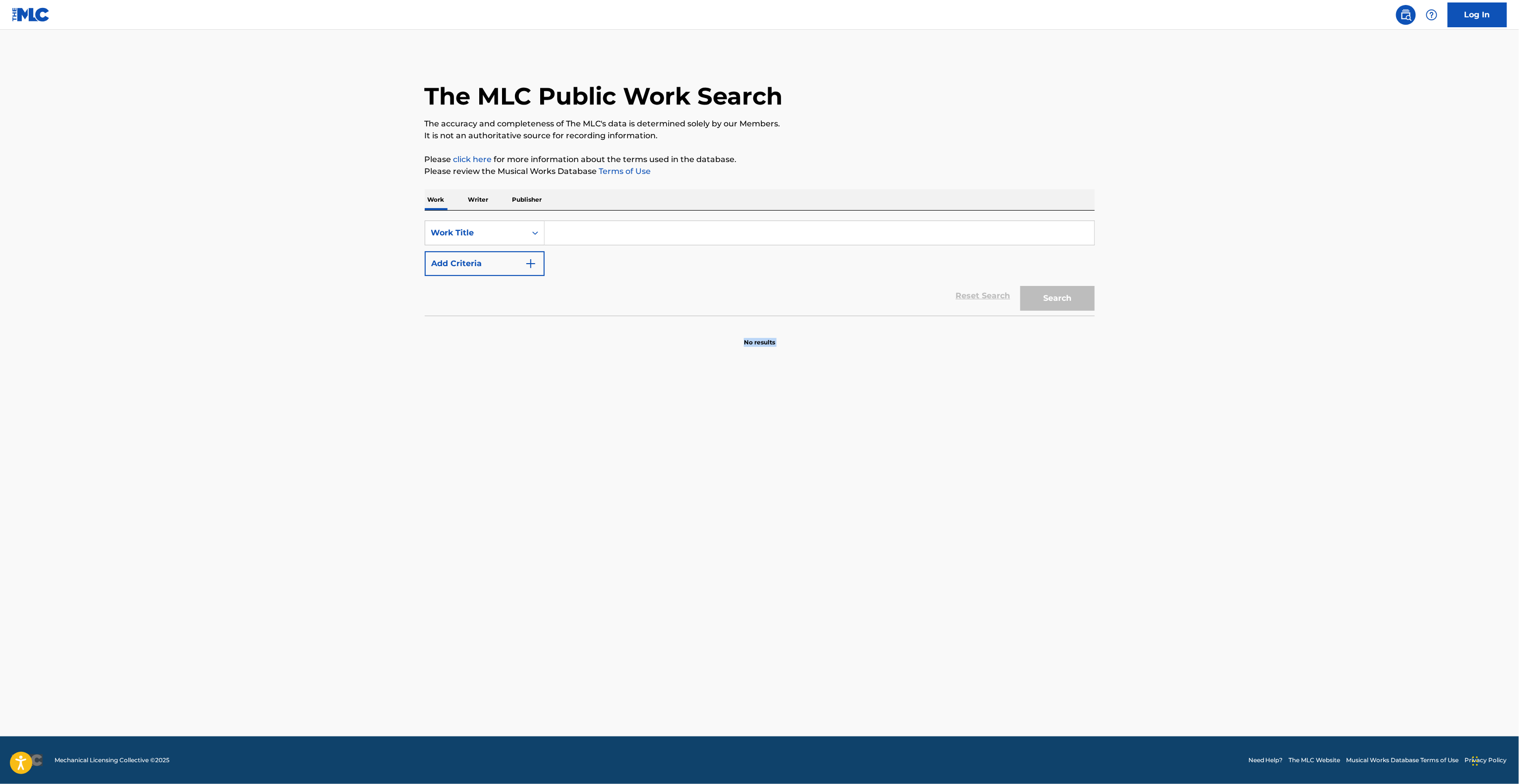
click at [962, 539] on main "The MLC Public Work Search The accuracy and completeness of The MLC's data is d…" at bounding box center [760, 383] width 1519 height 706
click at [883, 162] on p "Please click here for more information about the terms used in the database." at bounding box center [760, 160] width 670 height 12
